Goal: Navigation & Orientation: Find specific page/section

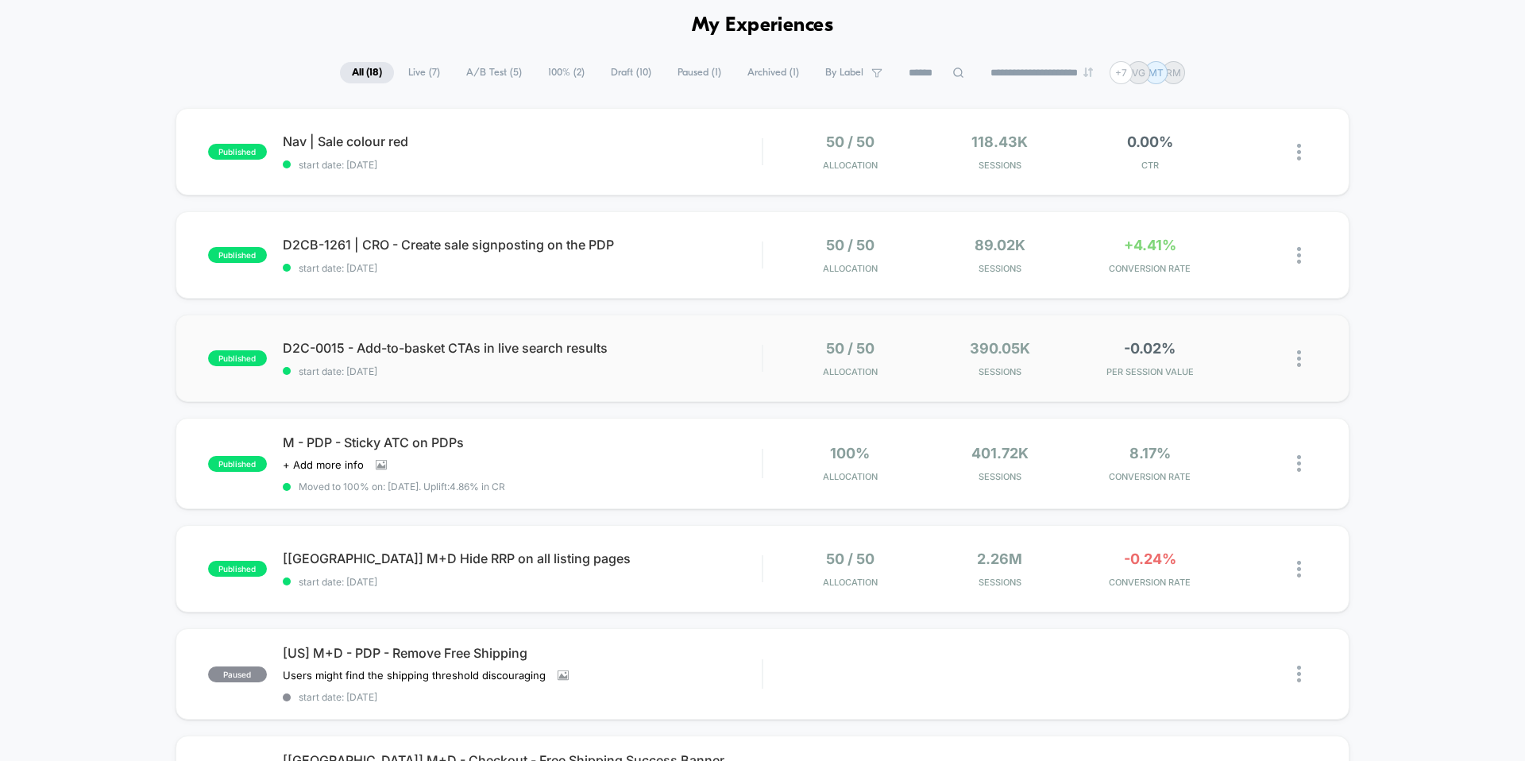
scroll to position [67, 0]
click at [734, 338] on span "D2C-0015 - Add-to-basket CTAs in live search results Click to edit experience d…" at bounding box center [522, 346] width 479 height 16
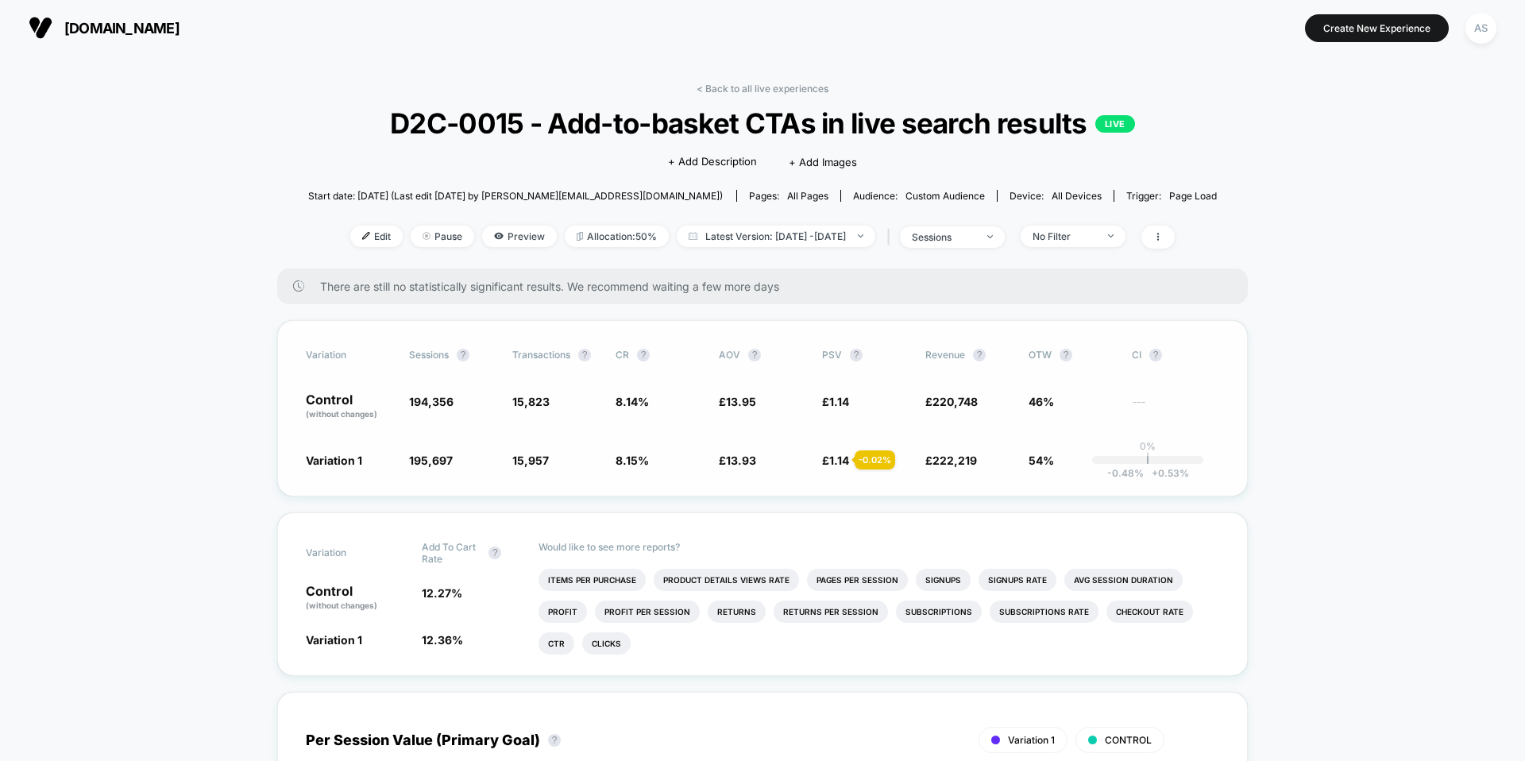
click at [870, 458] on div "- 0.02 %" at bounding box center [875, 459] width 41 height 19
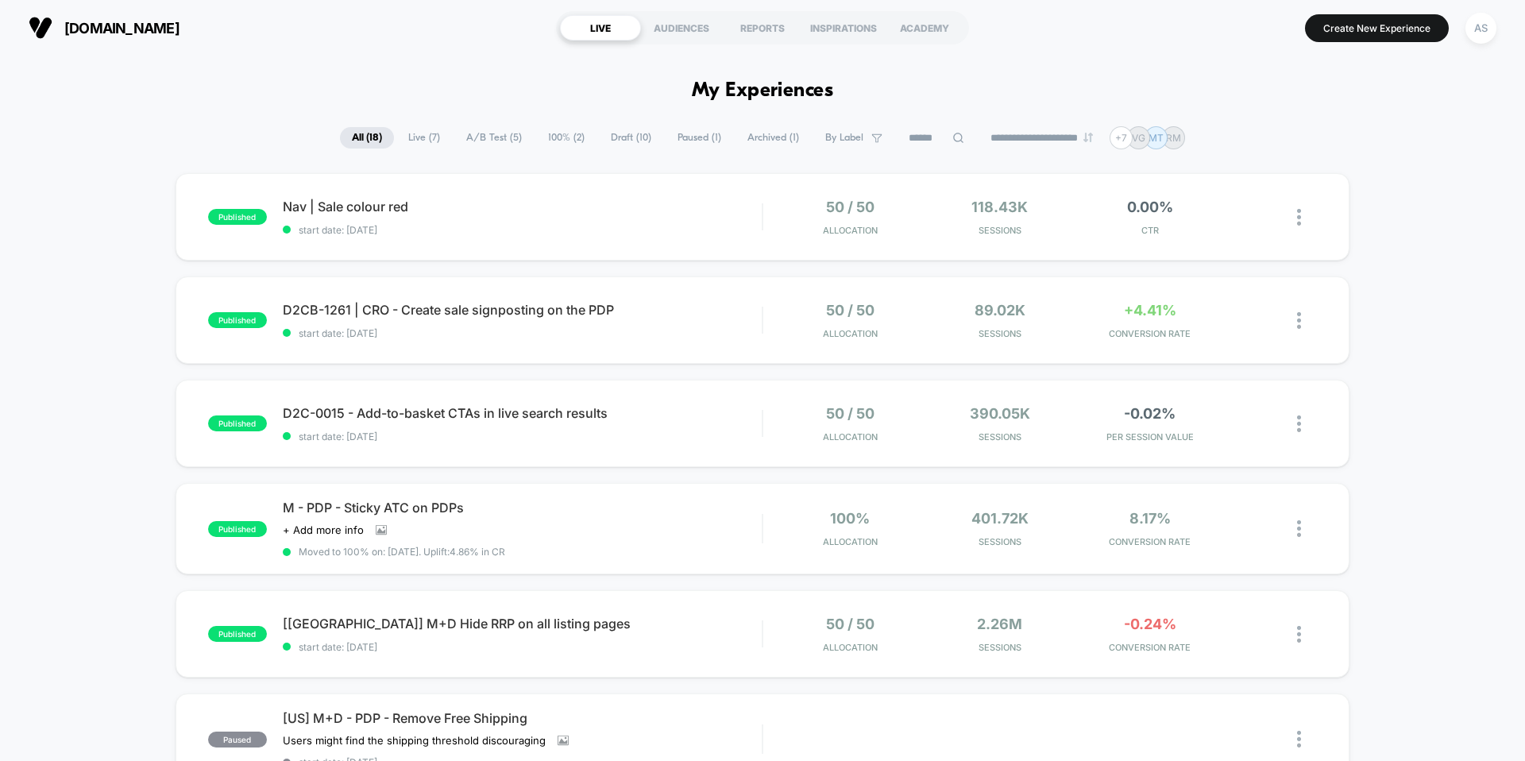
scroll to position [126, 0]
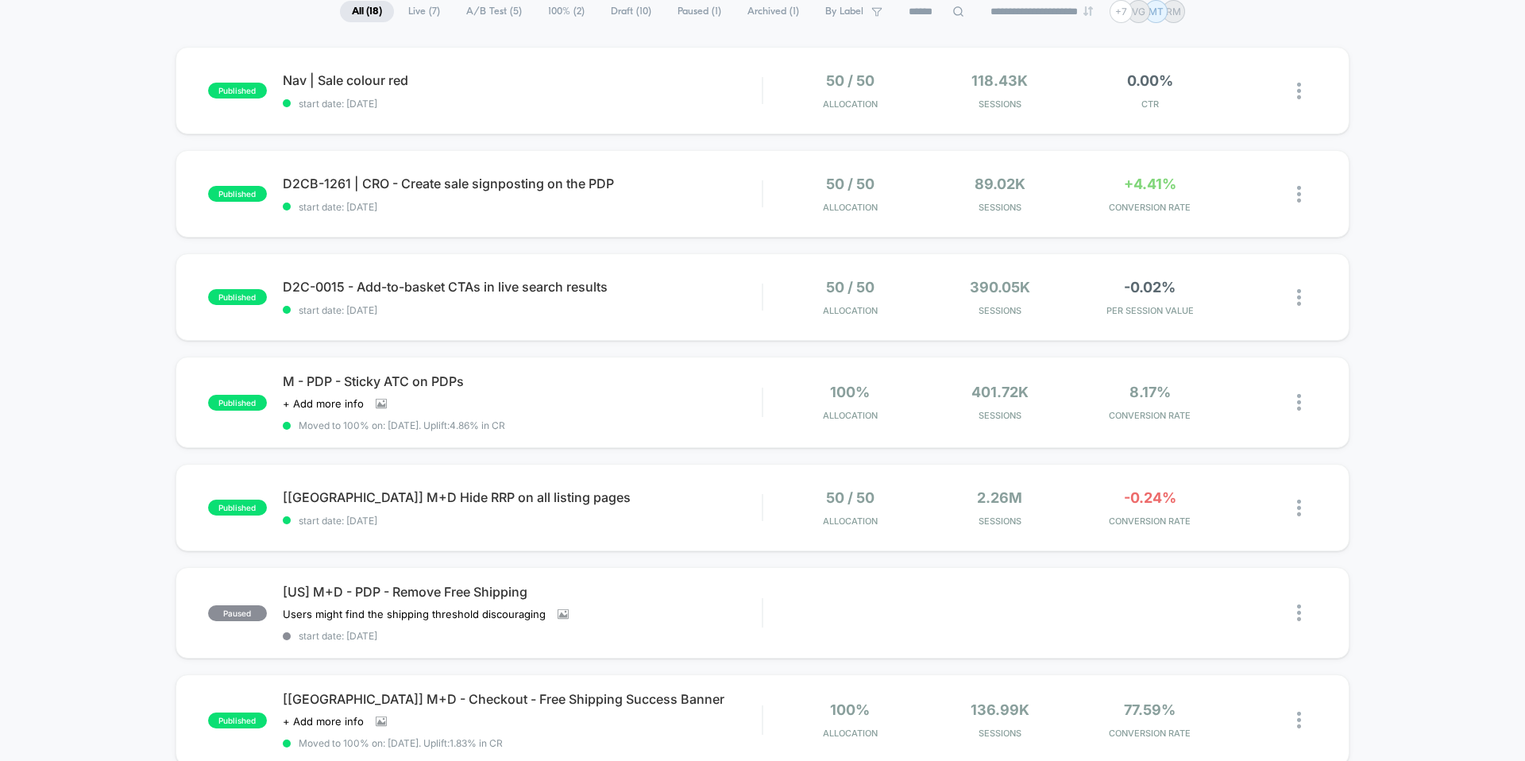
click at [1418, 490] on div "published Nav | Sale colour red start date: 03/10/2025 50 / 50 Allocation 118.4…" at bounding box center [762, 706] width 1525 height 1319
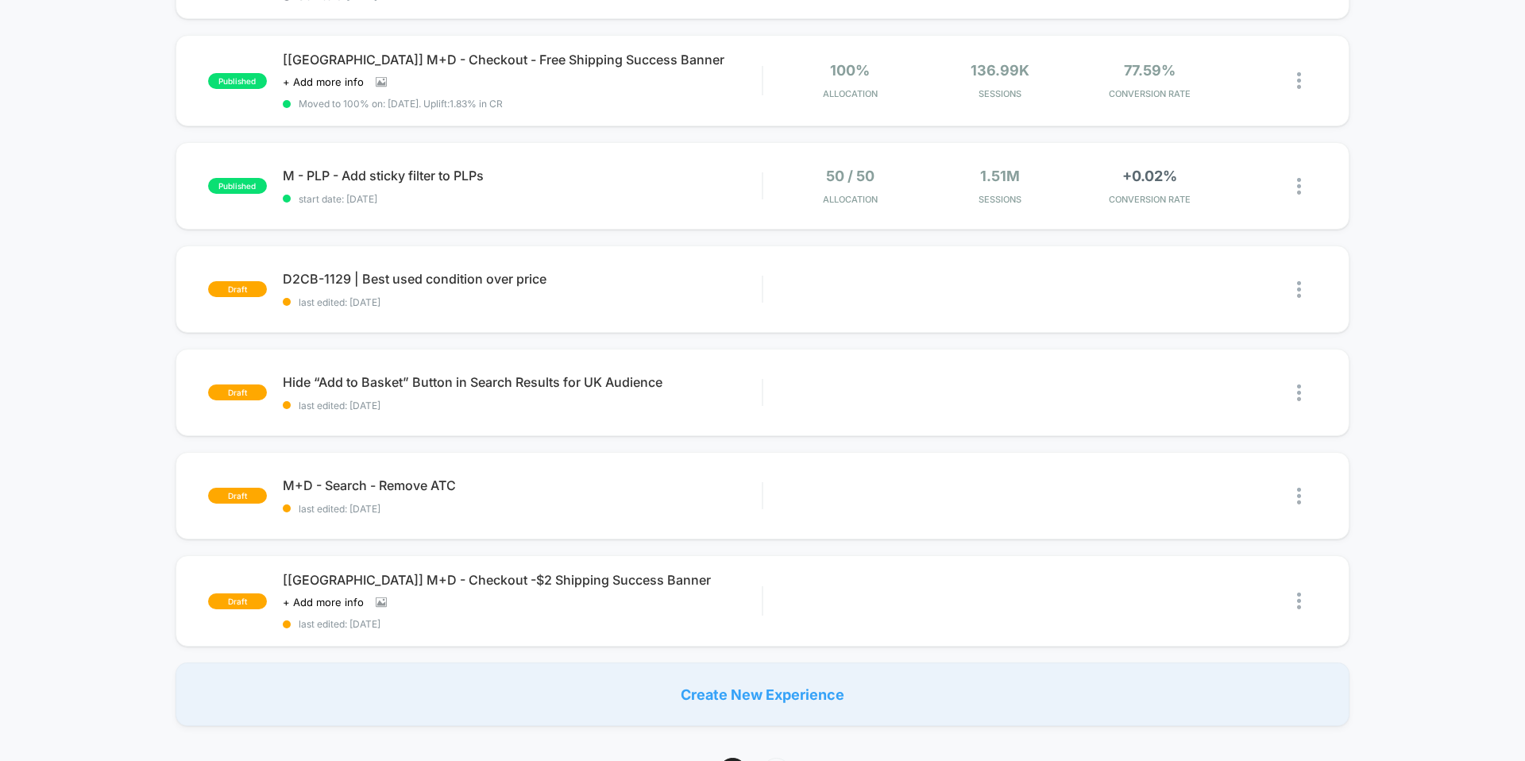
scroll to position [0, 0]
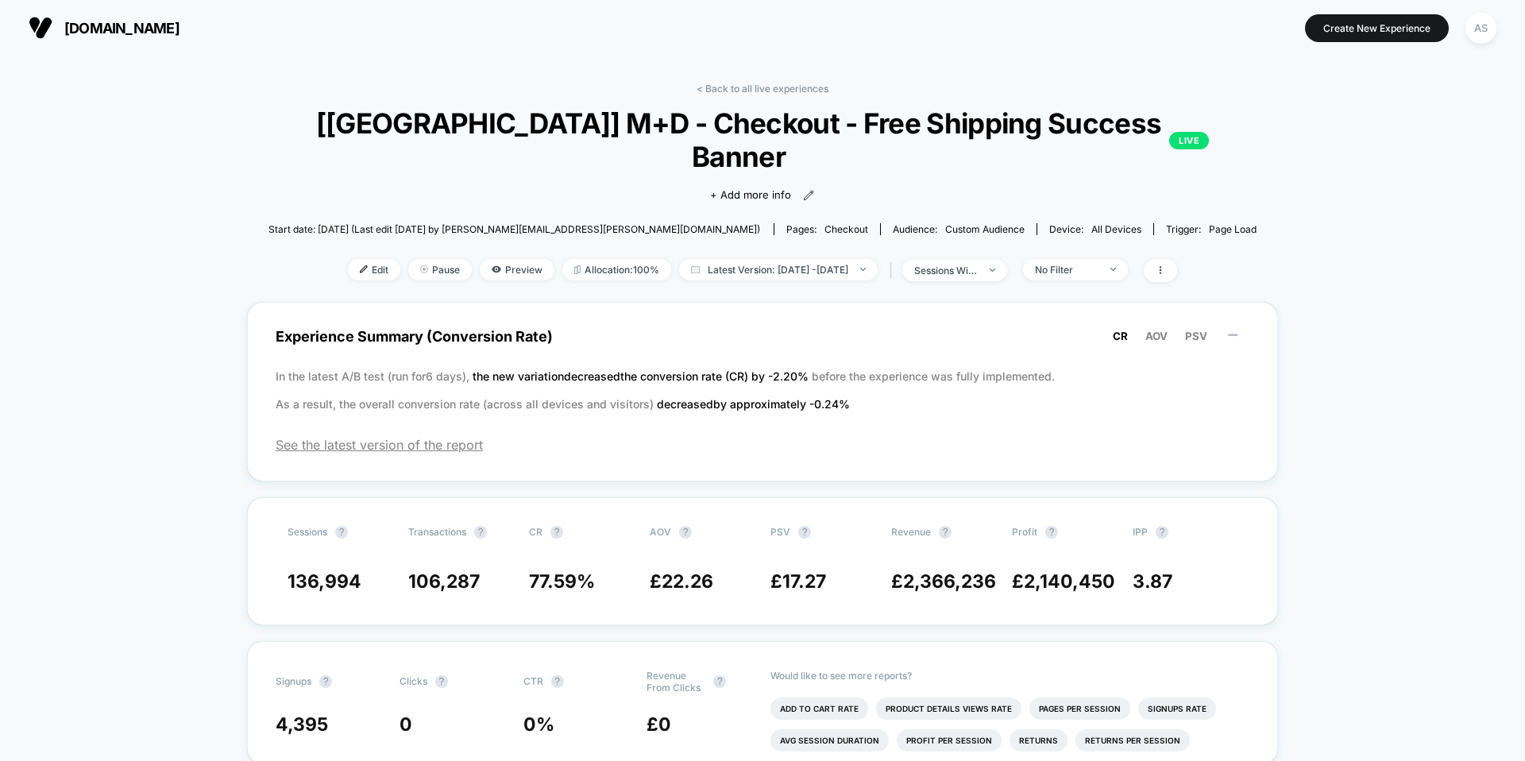
click at [168, 30] on span "[DOMAIN_NAME]" at bounding box center [121, 28] width 115 height 17
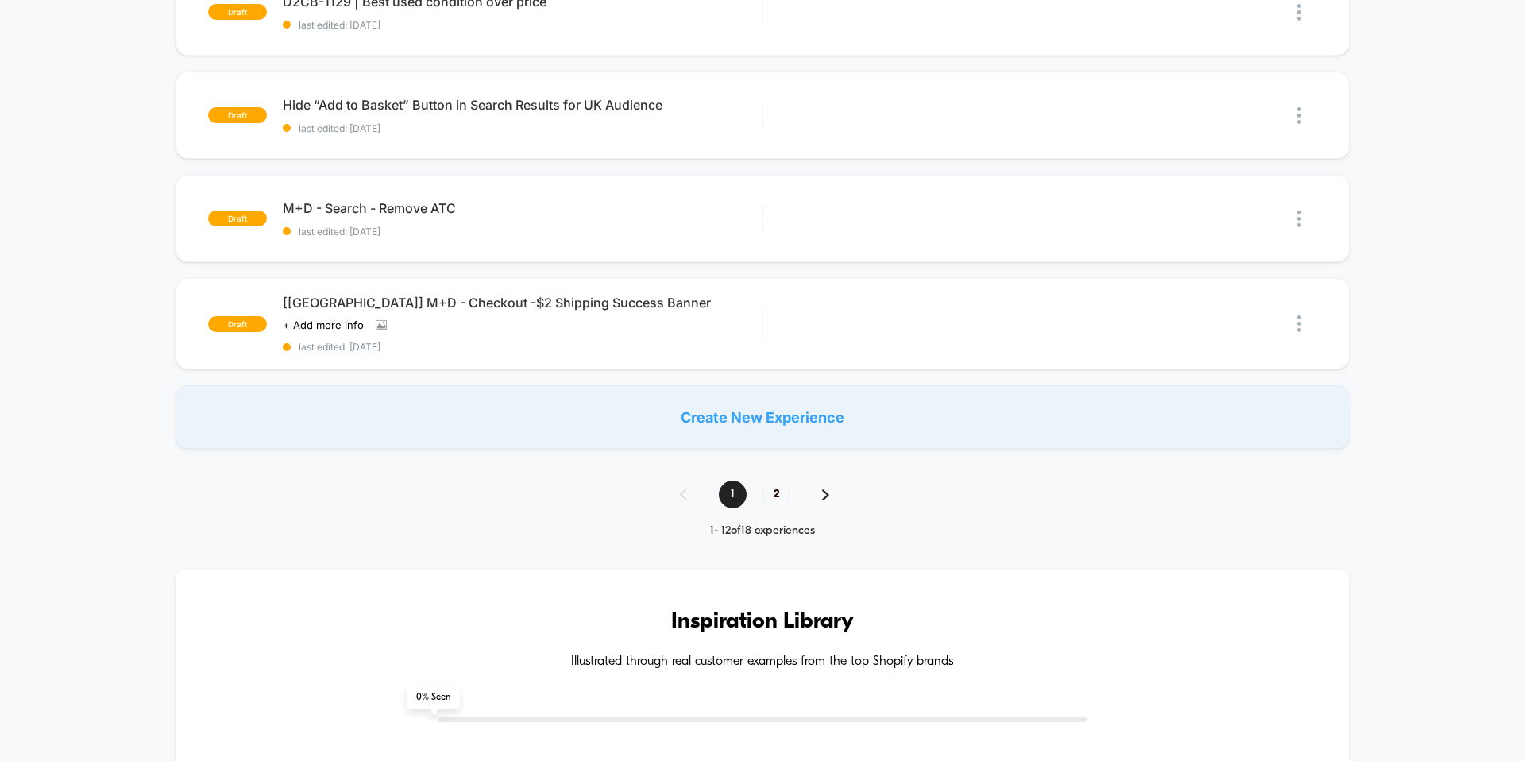
scroll to position [1064, 0]
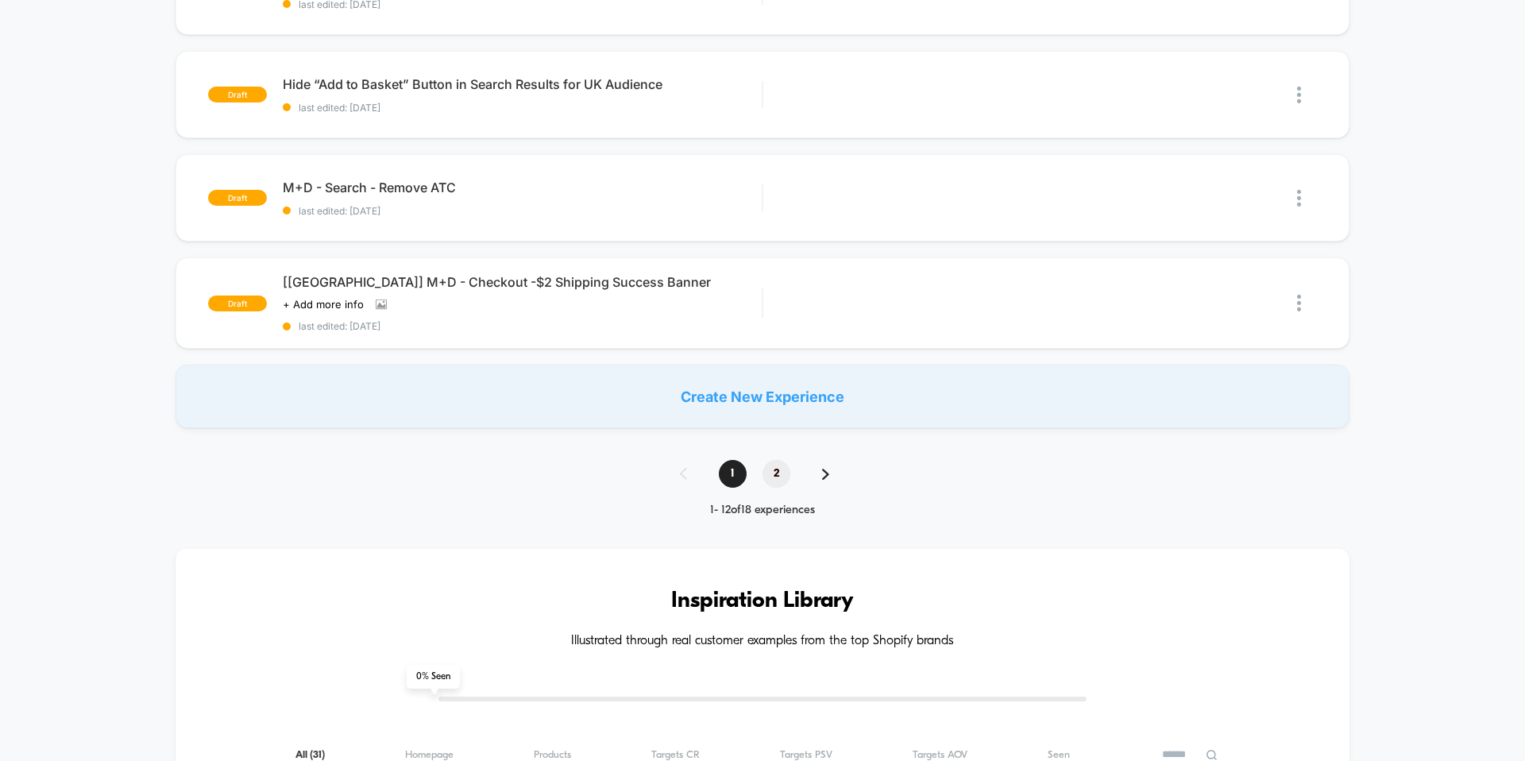
click at [780, 473] on span "2" at bounding box center [777, 474] width 28 height 28
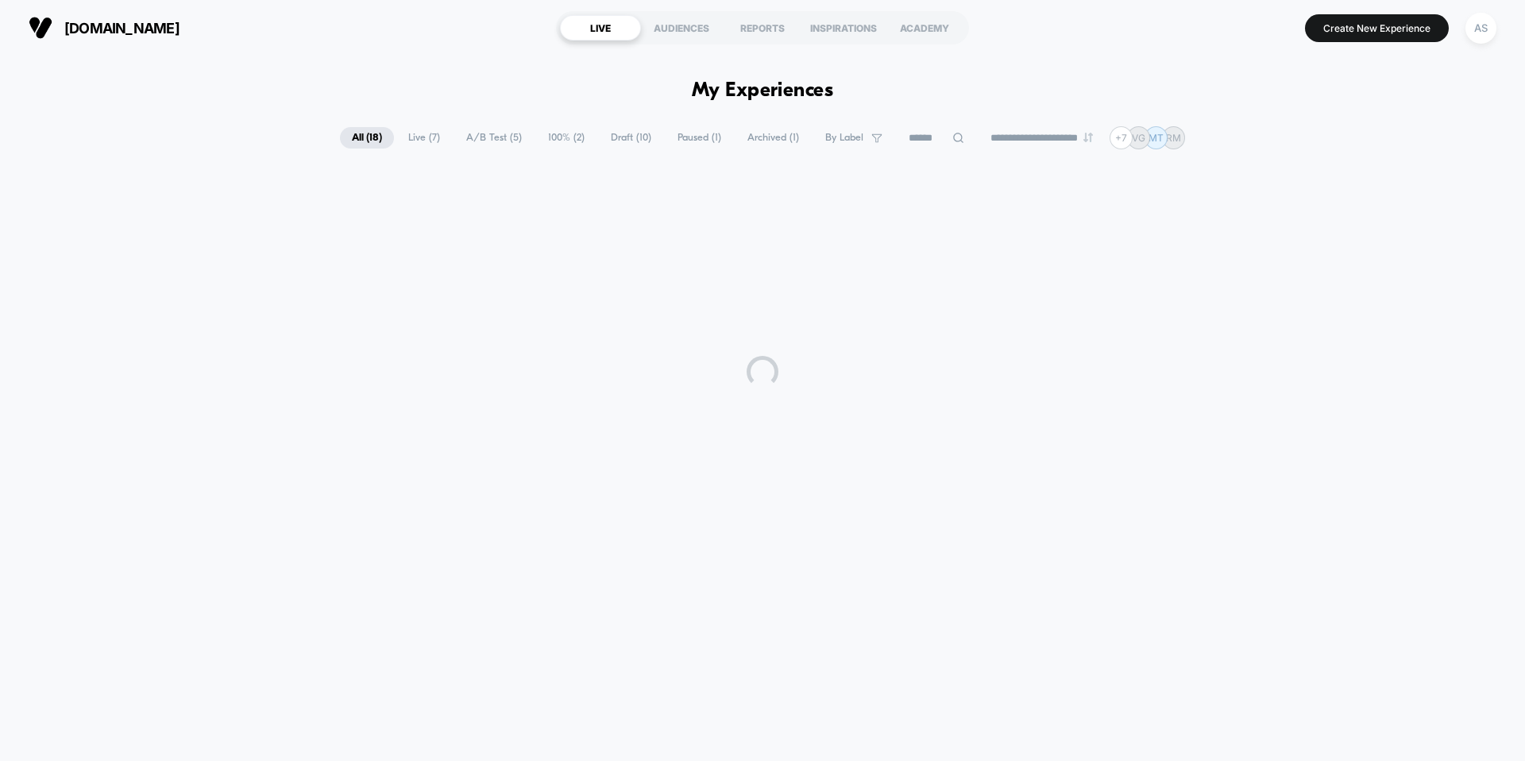
scroll to position [0, 0]
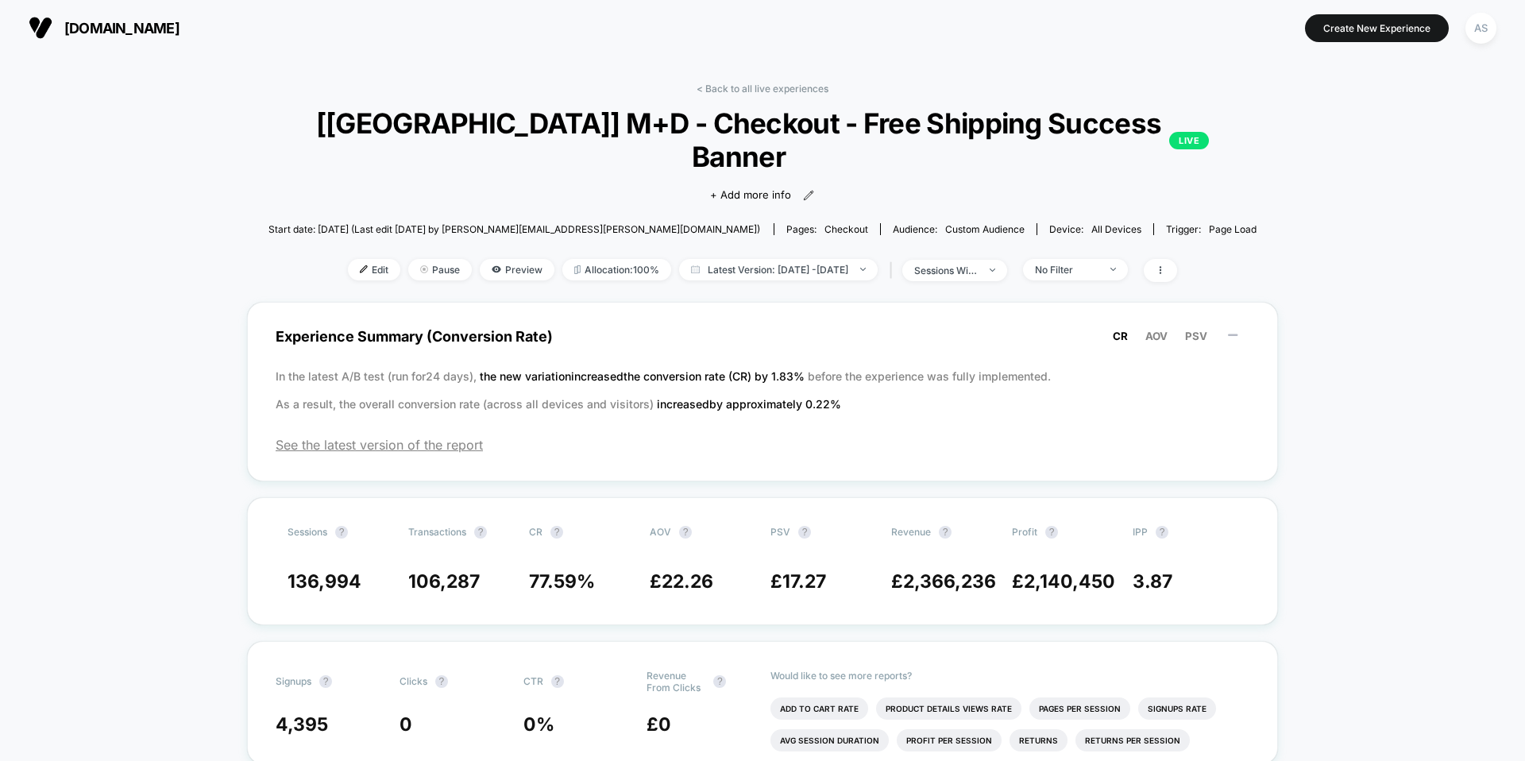
scroll to position [22, 0]
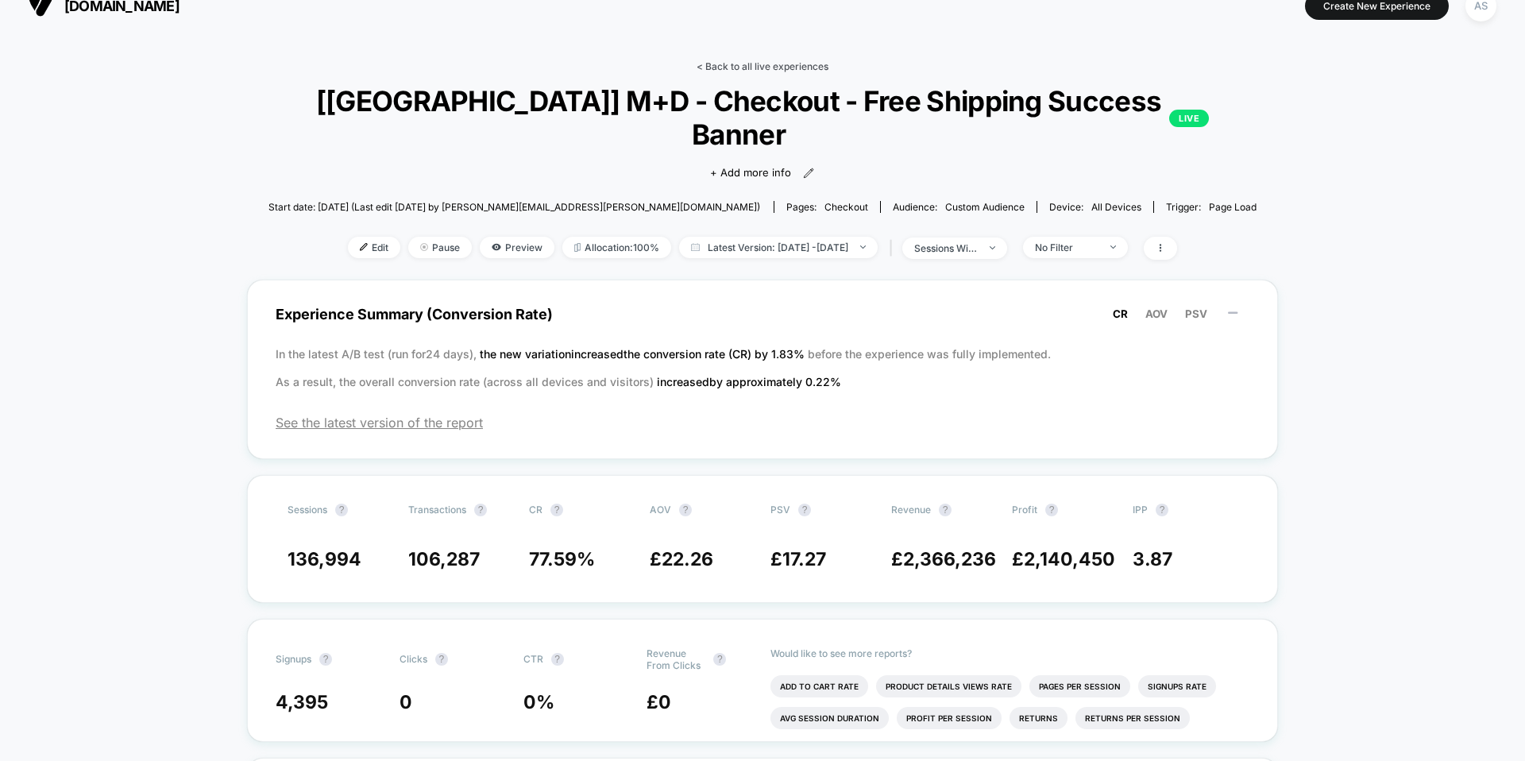
click at [790, 68] on link "< Back to all live experiences" at bounding box center [763, 66] width 132 height 12
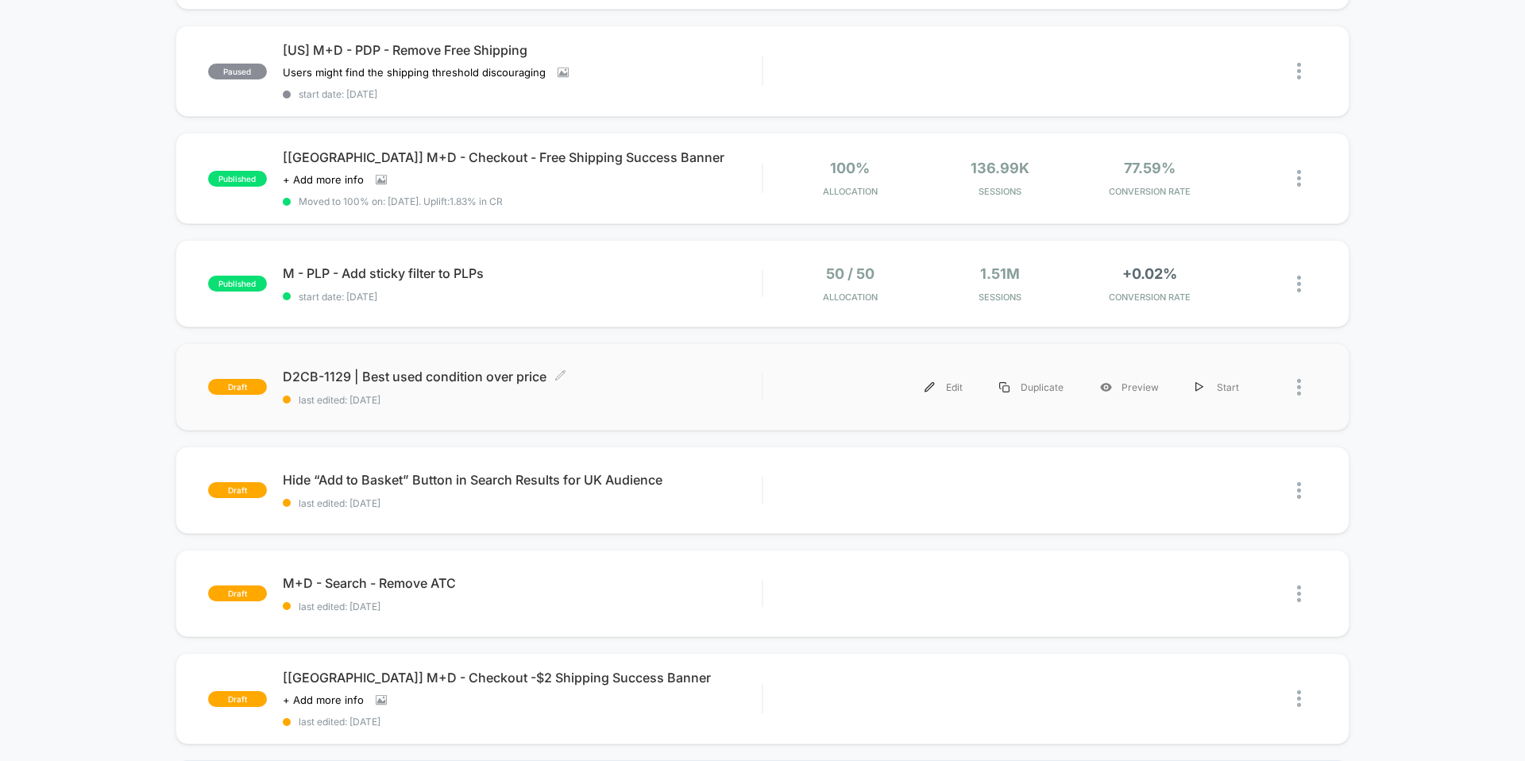
scroll to position [675, 0]
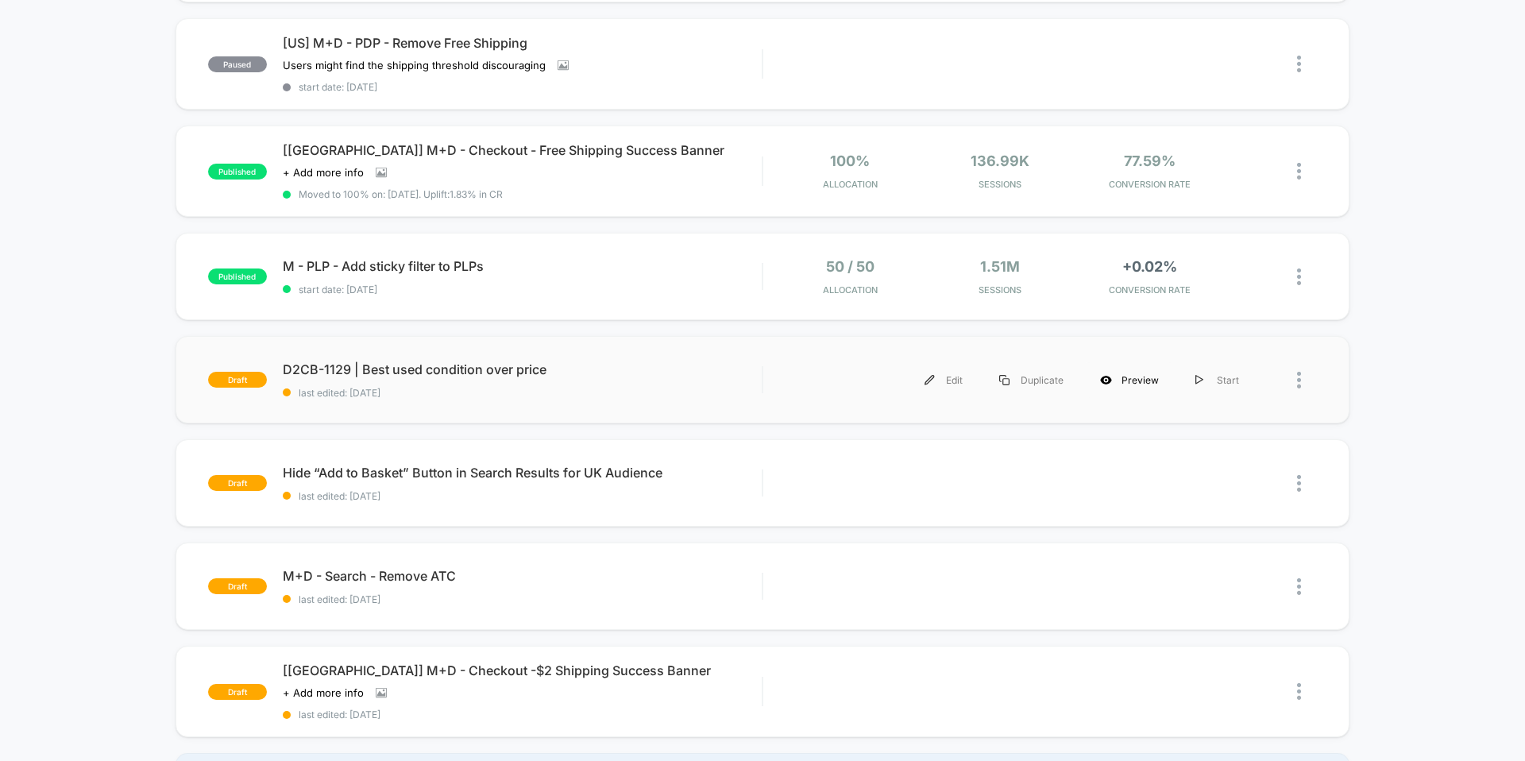
click at [1134, 377] on div "Preview" at bounding box center [1129, 380] width 95 height 36
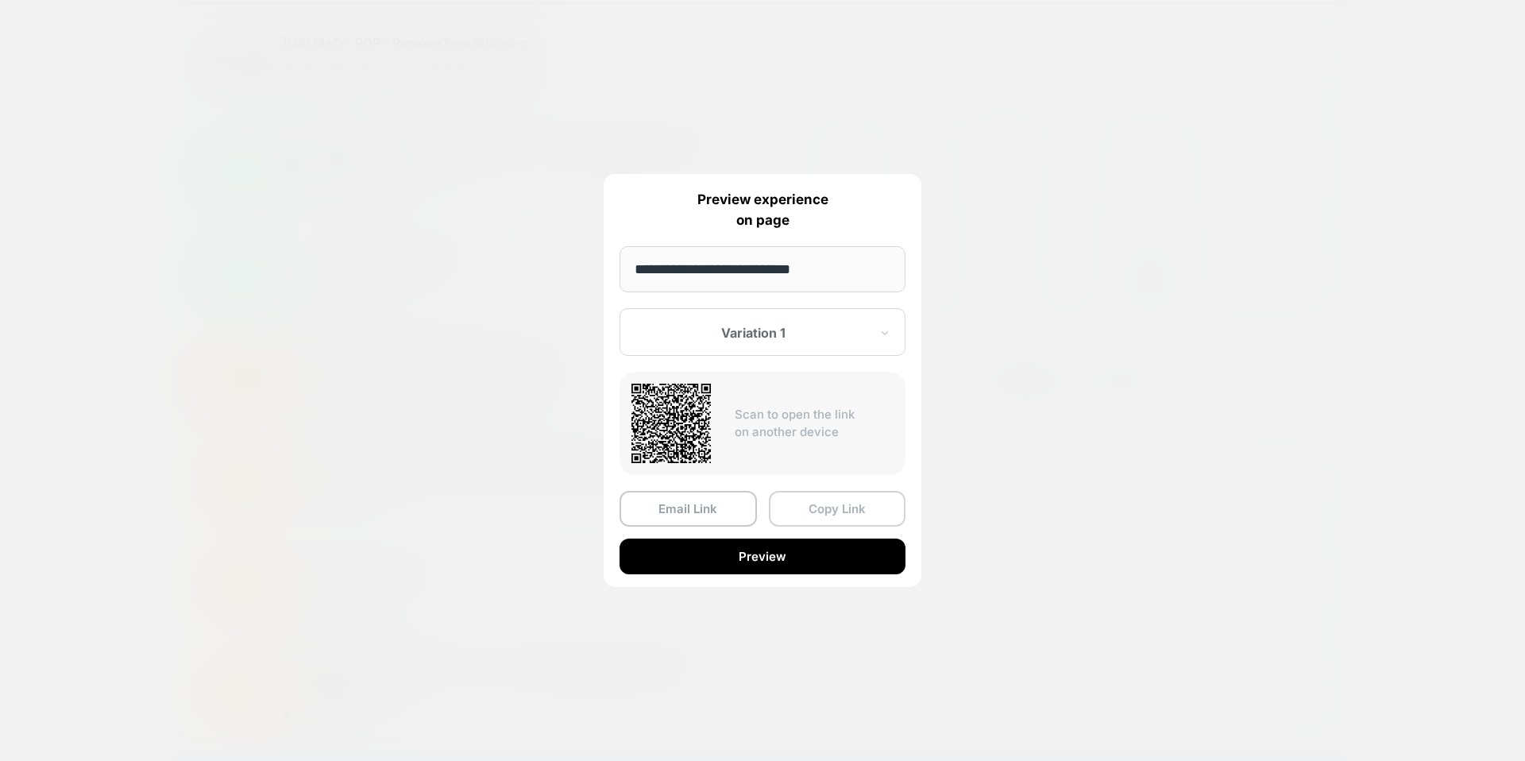
click at [782, 508] on button "Copy Link" at bounding box center [837, 509] width 137 height 36
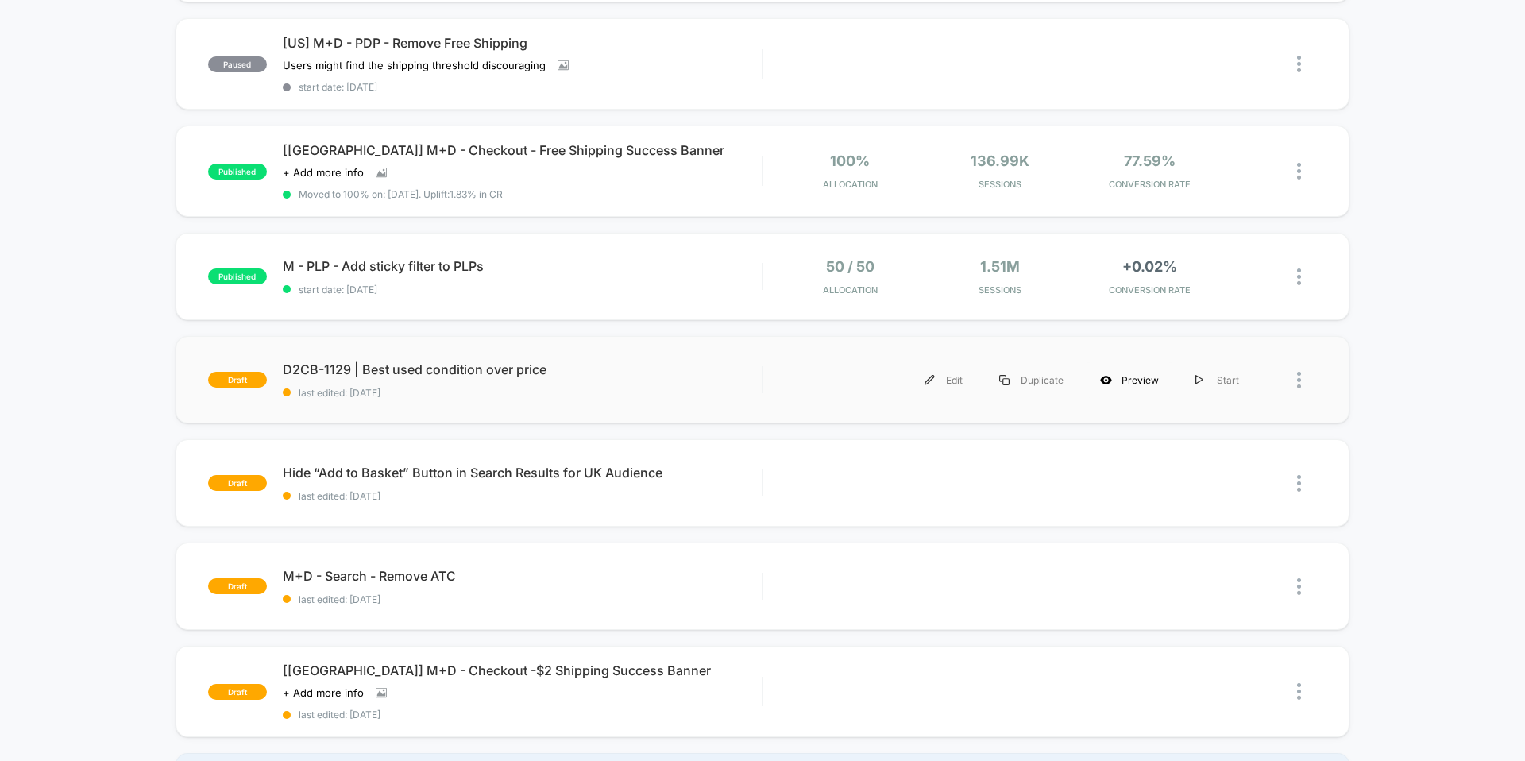
click at [1138, 377] on div "Preview" at bounding box center [1129, 380] width 95 height 36
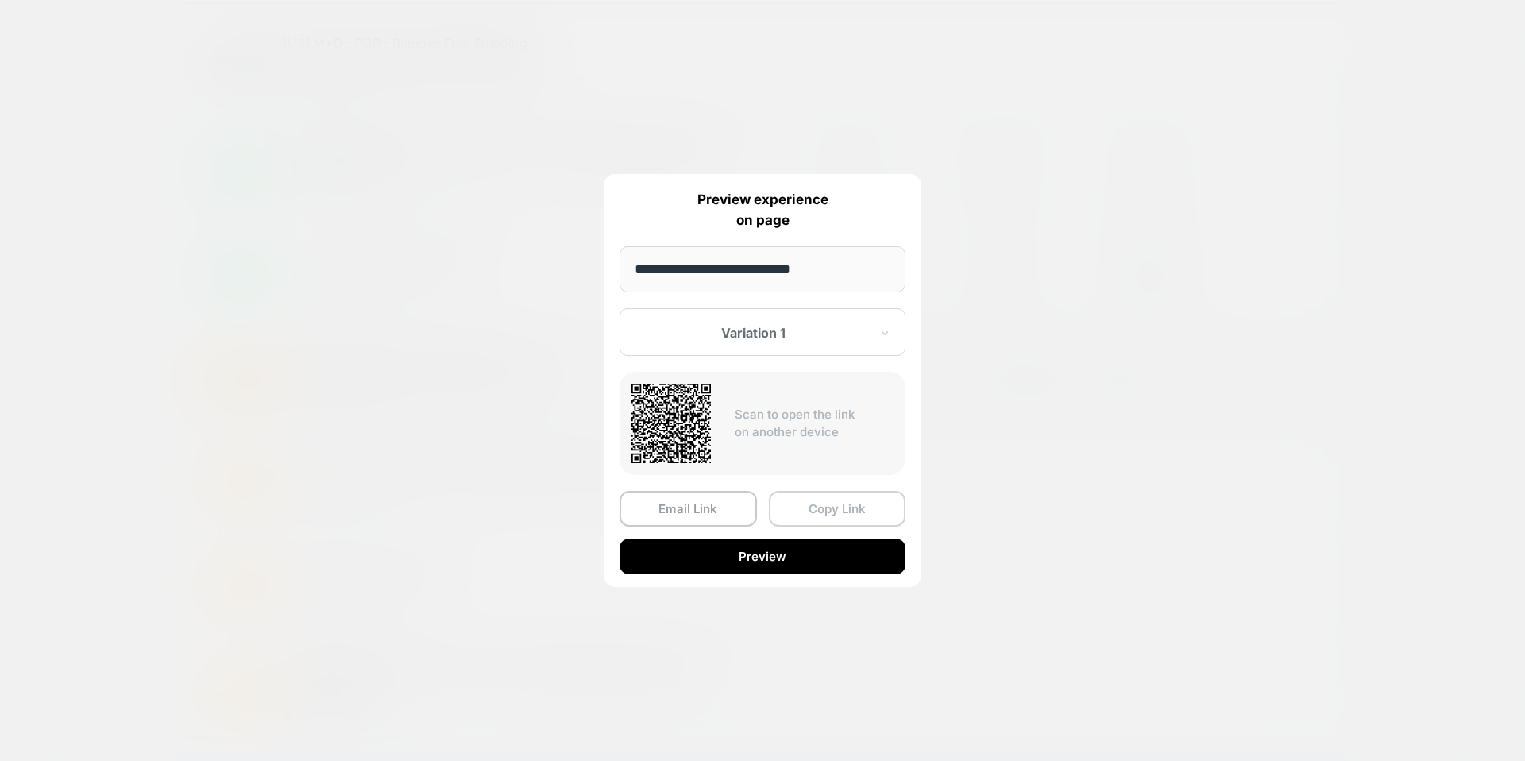
click at [816, 495] on button "Copy Link" at bounding box center [837, 509] width 137 height 36
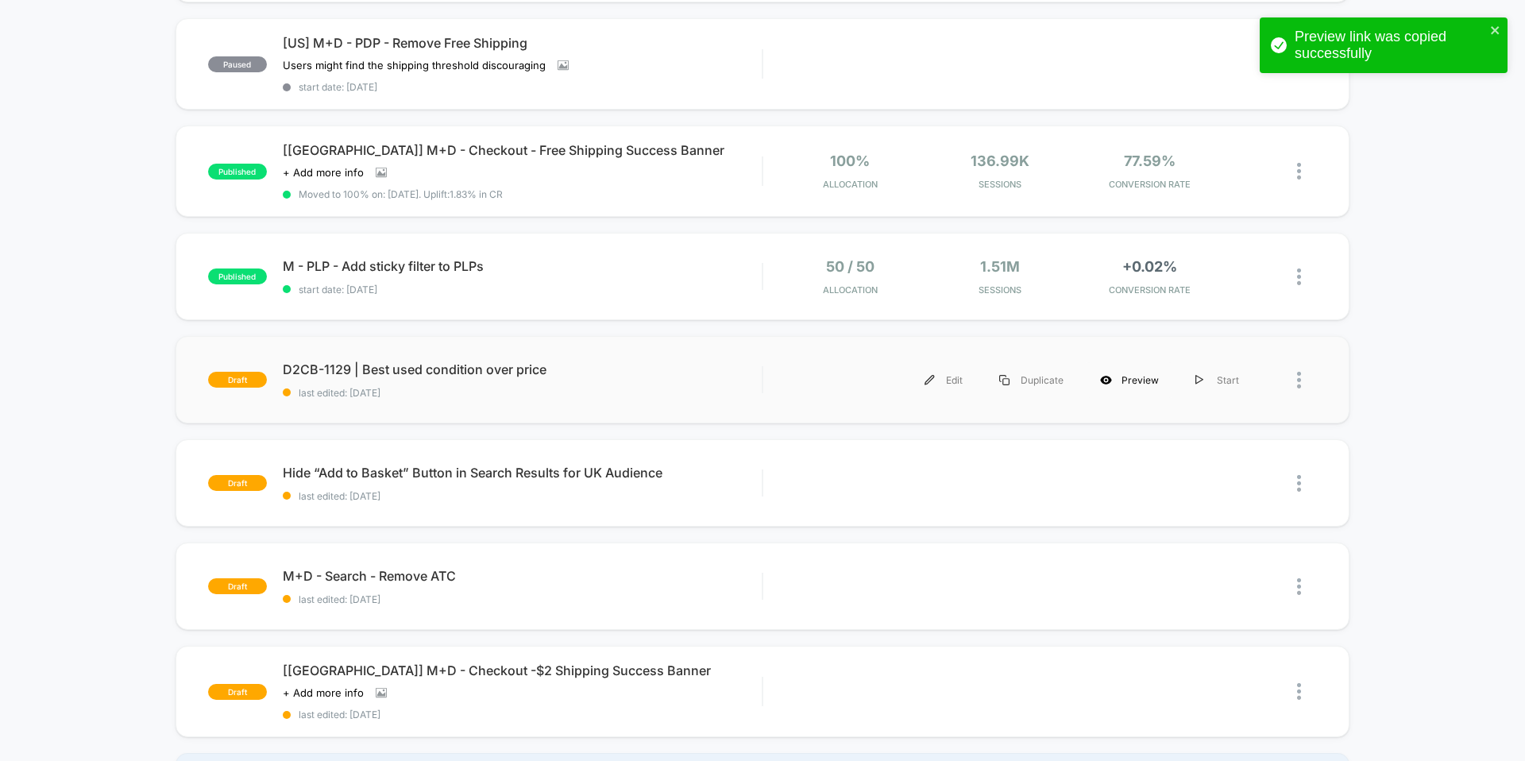
click at [1118, 374] on div "Preview" at bounding box center [1129, 380] width 95 height 36
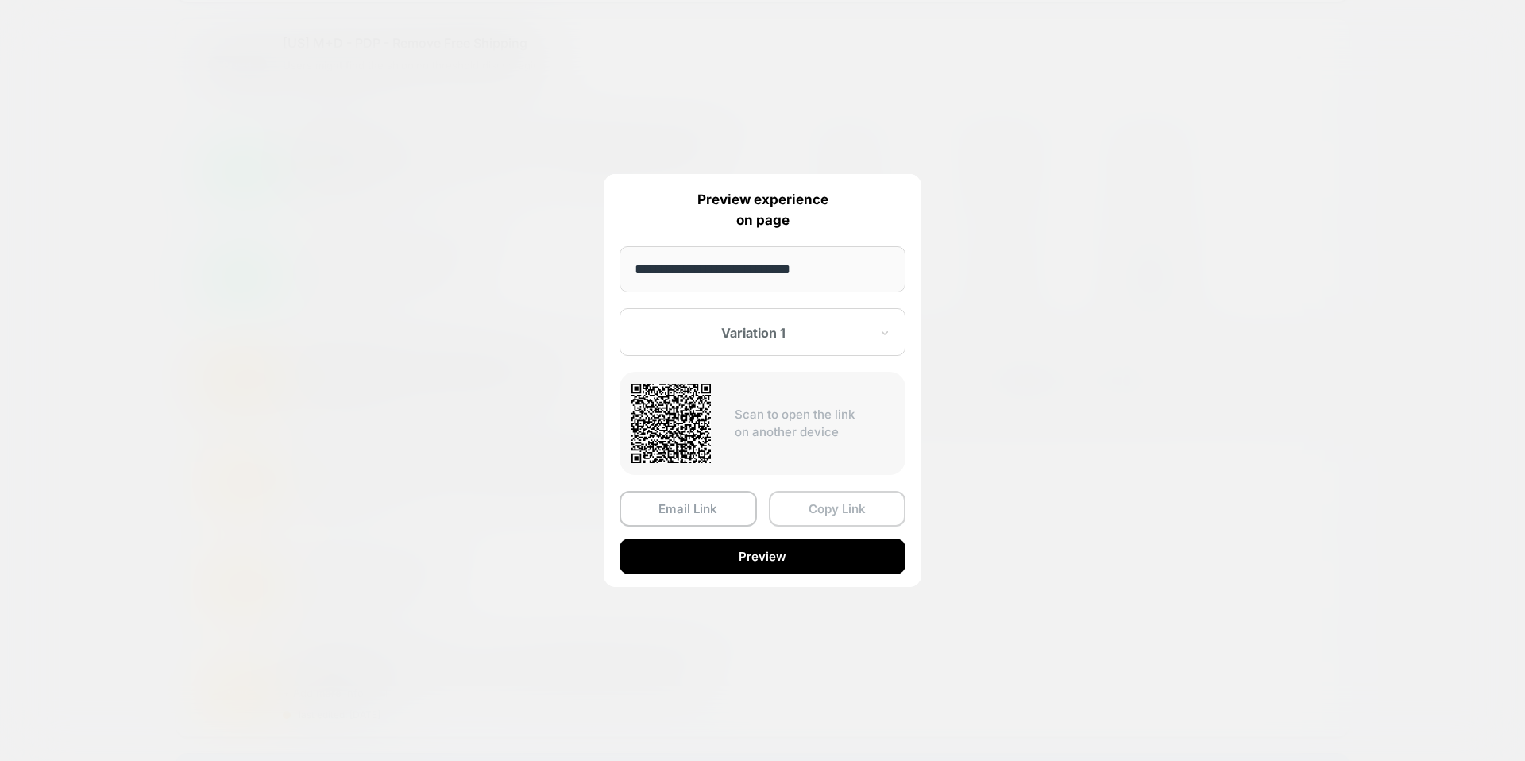
click at [839, 504] on button "Copy Link" at bounding box center [837, 509] width 137 height 36
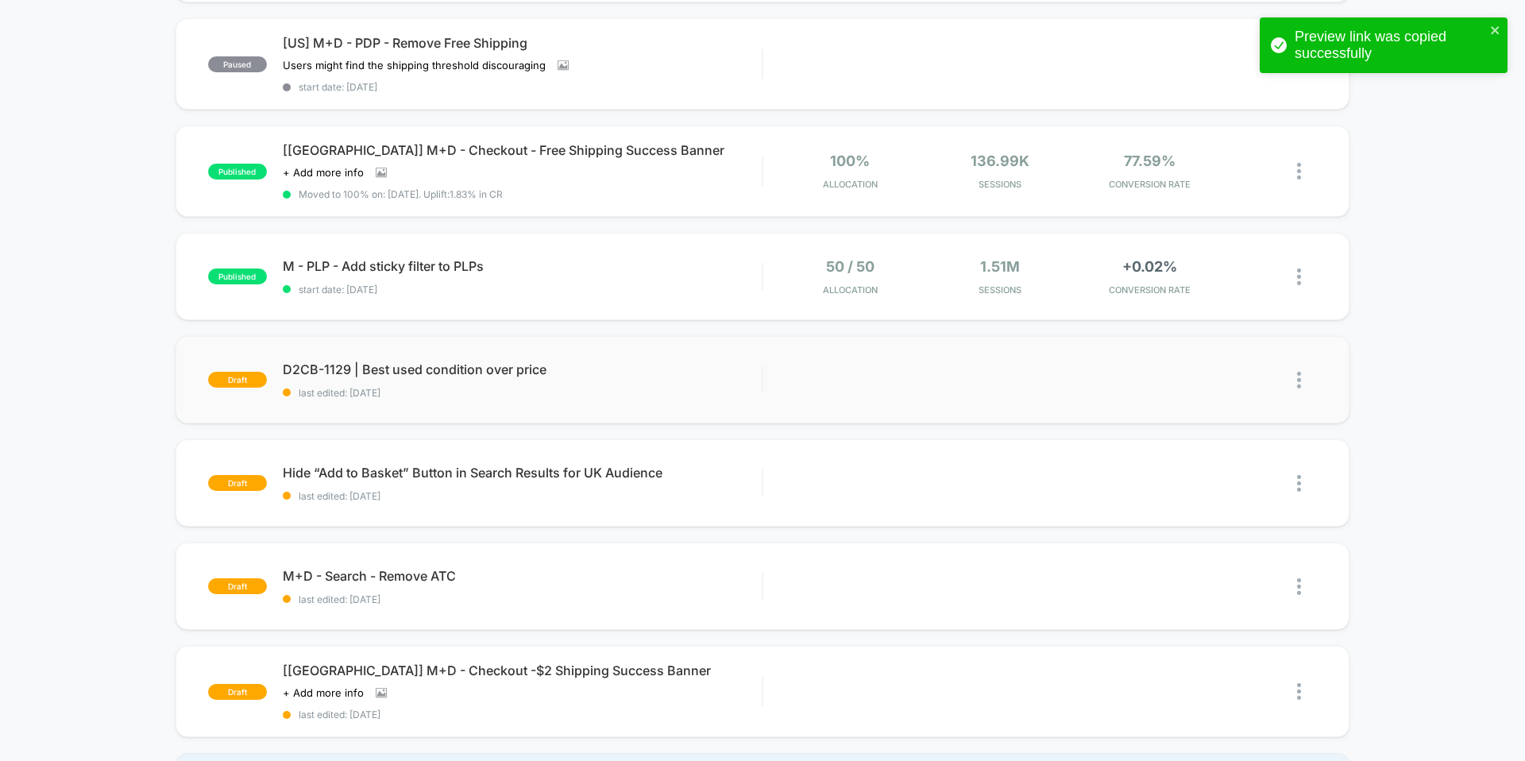
scroll to position [0, 0]
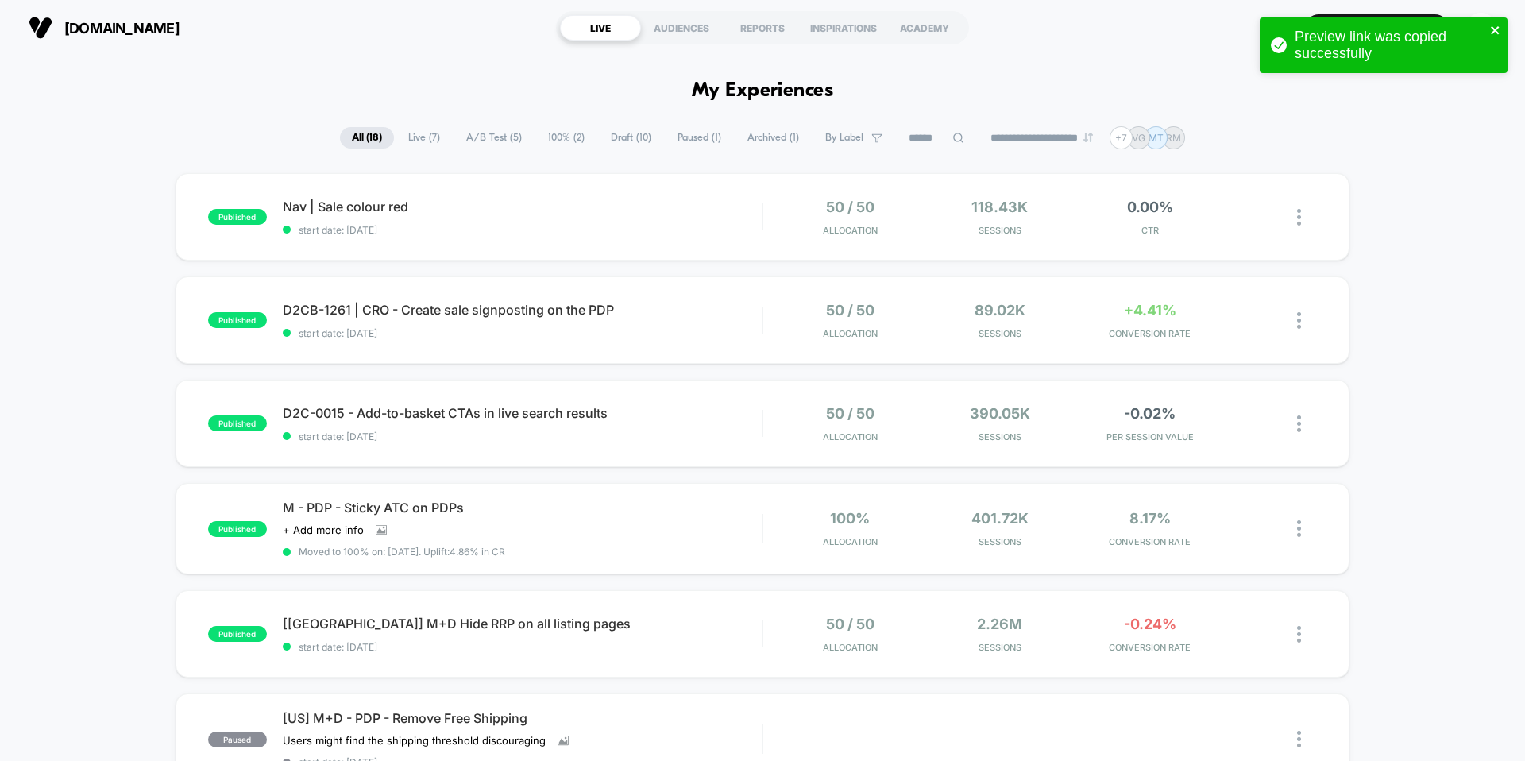
click at [1498, 29] on icon "close" at bounding box center [1495, 30] width 11 height 13
